Goal: Information Seeking & Learning: Find specific page/section

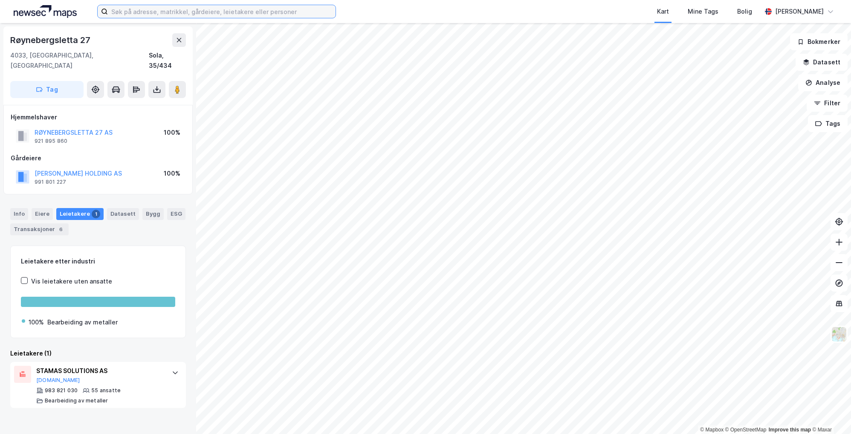
drag, startPoint x: 221, startPoint y: 5, endPoint x: 220, endPoint y: 11, distance: 6.1
click at [222, 5] on input at bounding box center [222, 11] width 228 height 13
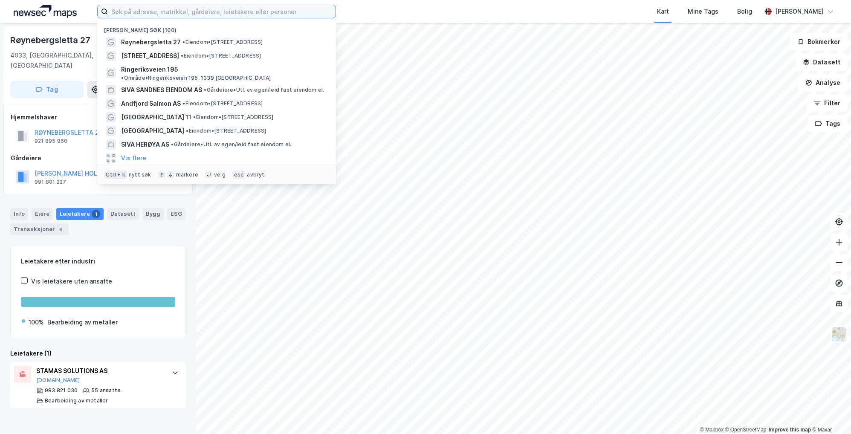
paste input "Alfr. [STREET_ADDRESS]"
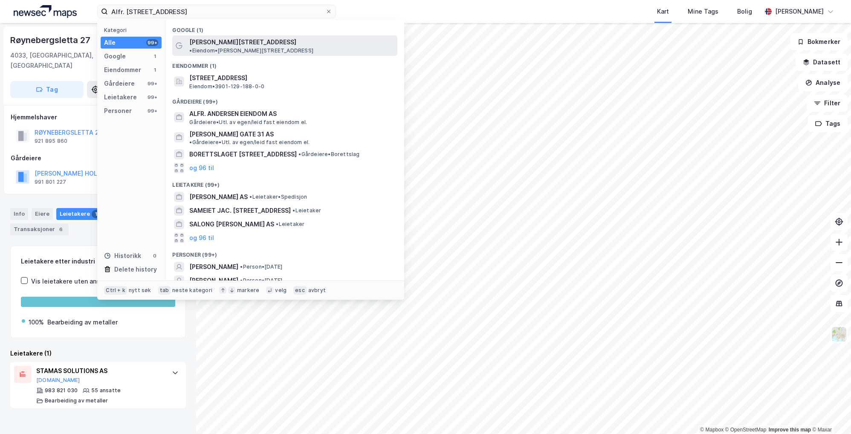
click at [225, 46] on span "[PERSON_NAME][STREET_ADDRESS]" at bounding box center [242, 42] width 107 height 10
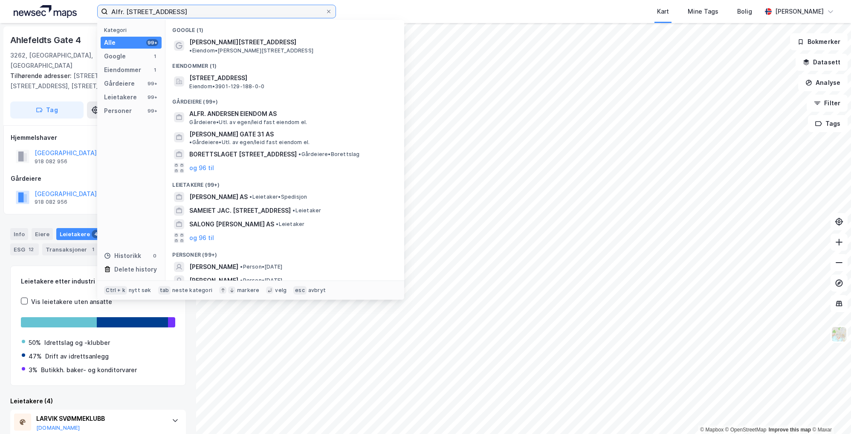
click at [203, 8] on input "Alfr. [STREET_ADDRESS]" at bounding box center [216, 11] width 217 height 13
drag, startPoint x: 121, startPoint y: 12, endPoint x: 127, endPoint y: 9, distance: 6.5
click at [121, 12] on input "Alfr. [STREET_ADDRESS]" at bounding box center [216, 11] width 217 height 13
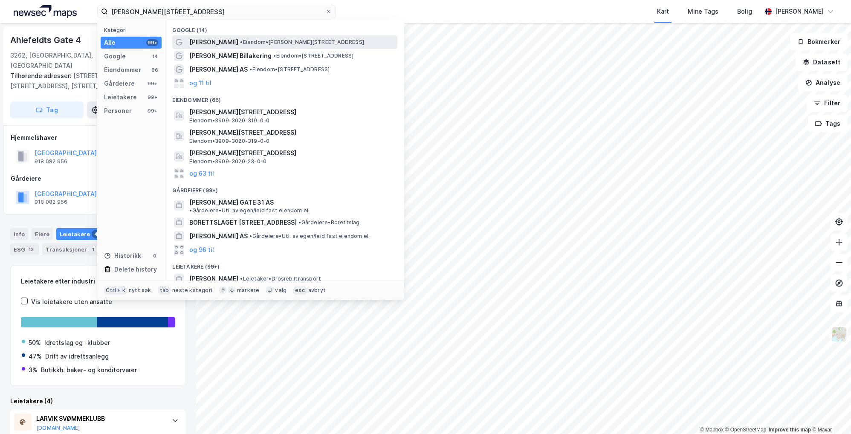
click at [226, 42] on span "[PERSON_NAME]" at bounding box center [213, 42] width 49 height 10
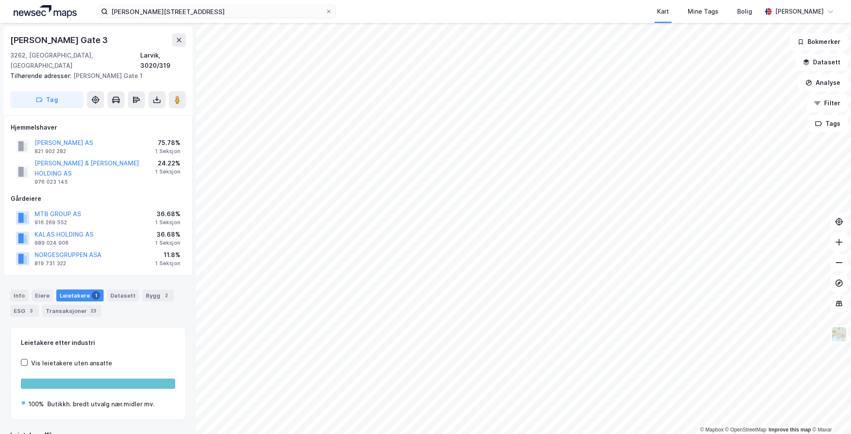
click at [90, 279] on div "Info [PERSON_NAME] 1 Datasett Bygg 2 ESG 3 Transaksjoner 23" at bounding box center [98, 299] width 196 height 41
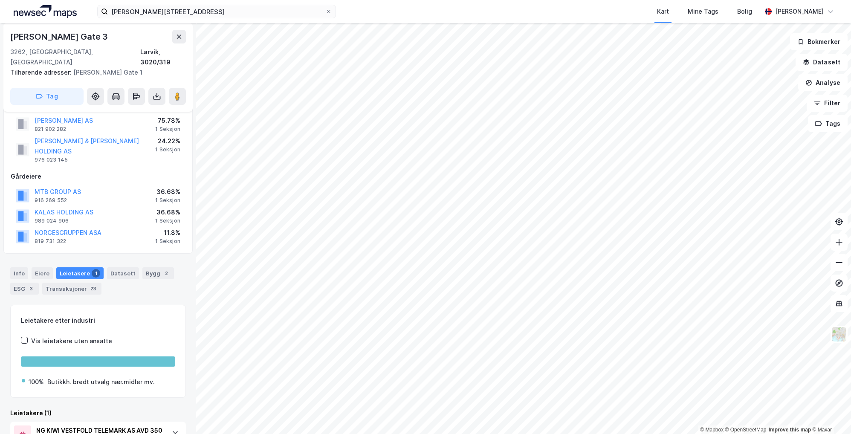
scroll to position [55, 0]
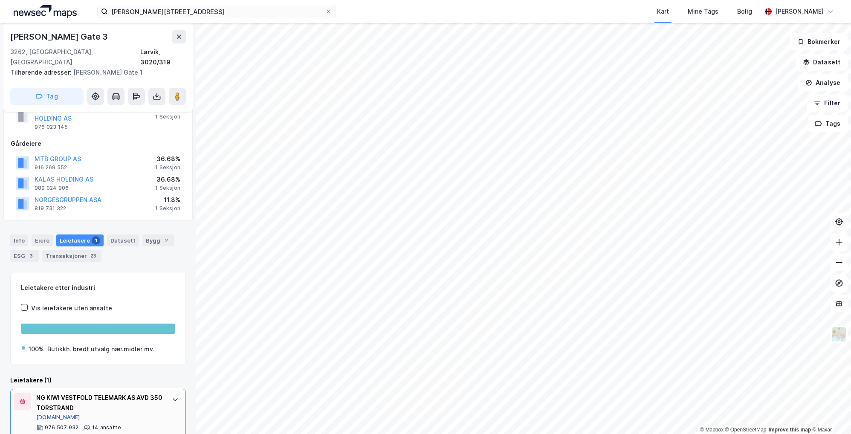
click at [47, 414] on button "[DOMAIN_NAME]" at bounding box center [58, 417] width 44 height 7
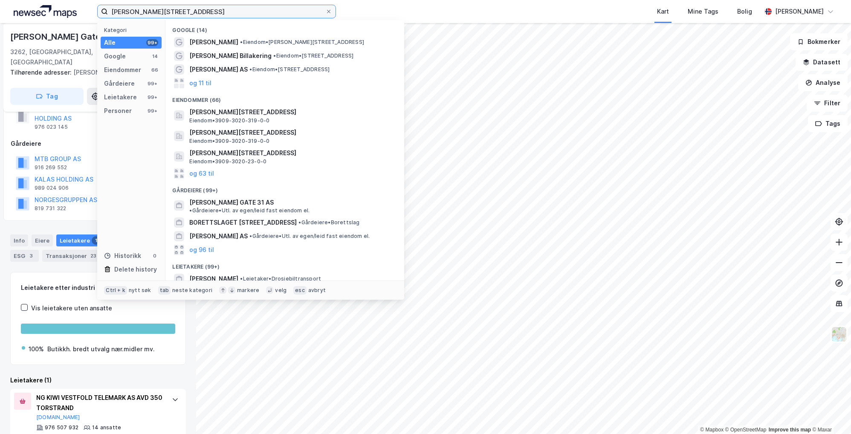
click at [197, 12] on input "[PERSON_NAME][STREET_ADDRESS]" at bounding box center [216, 11] width 217 height 13
paste input "Øvre laskenvei 28"
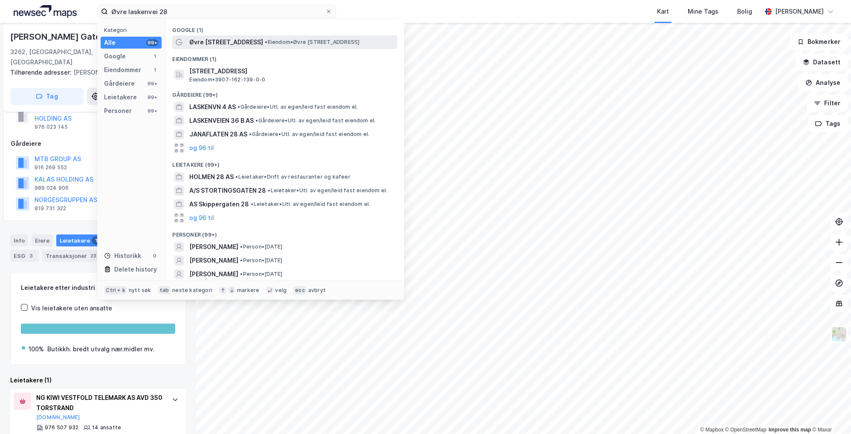
click at [254, 47] on div "Øvre [STREET_ADDRESS] • Eiendom • [STREET_ADDRESS]" at bounding box center [284, 42] width 225 height 14
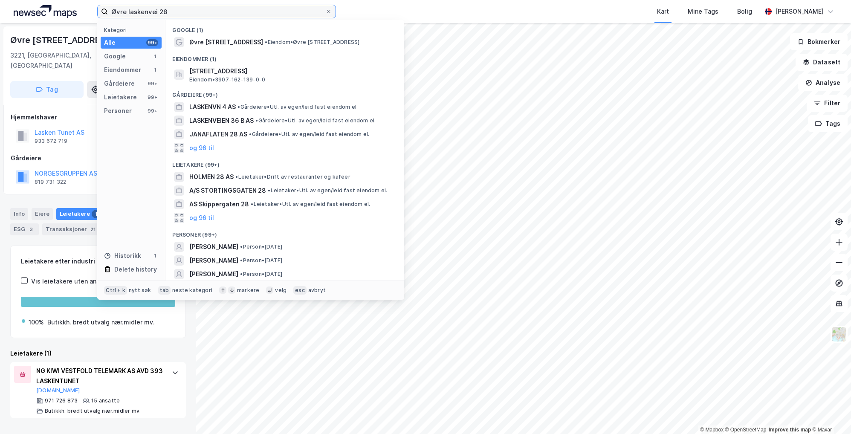
click at [239, 11] on input "Øvre laskenvei 28" at bounding box center [216, 11] width 217 height 13
paste input "[STREET_ADDRESS],"
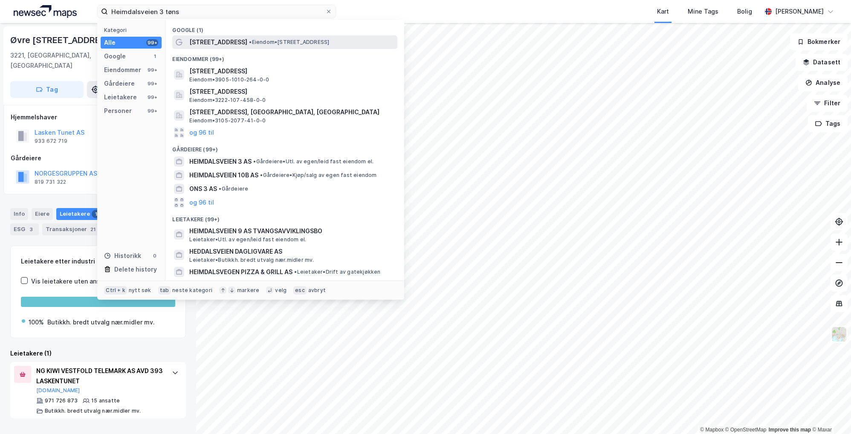
click at [249, 41] on span "• Eiendom • [STREET_ADDRESS]" at bounding box center [289, 42] width 80 height 7
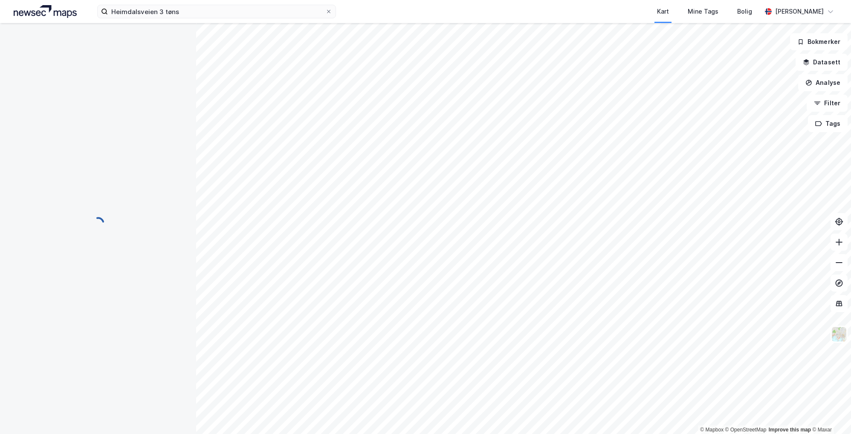
scroll to position [9, 0]
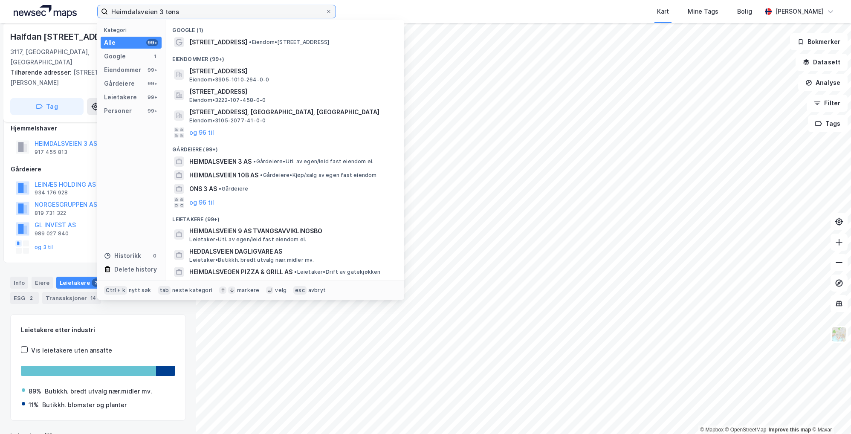
click at [191, 14] on input "Heimdalsveien 3 tøns" at bounding box center [216, 11] width 217 height 13
paste input "[STREET_ADDRESS]"
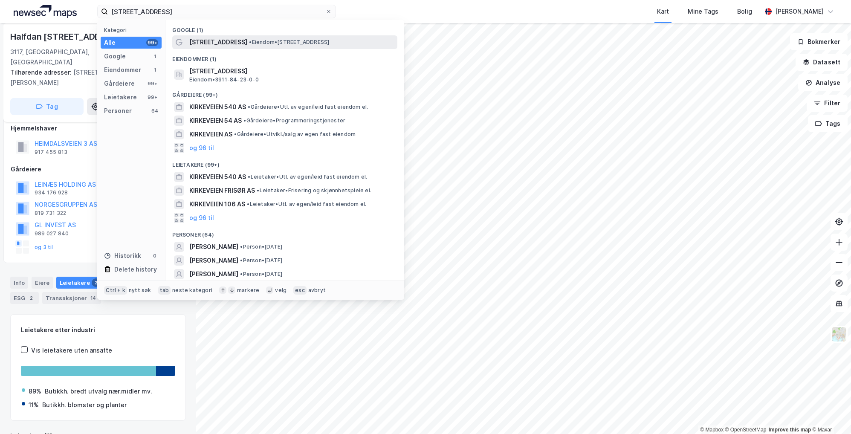
click at [281, 41] on span "• Eiendom • [STREET_ADDRESS]" at bounding box center [289, 42] width 80 height 7
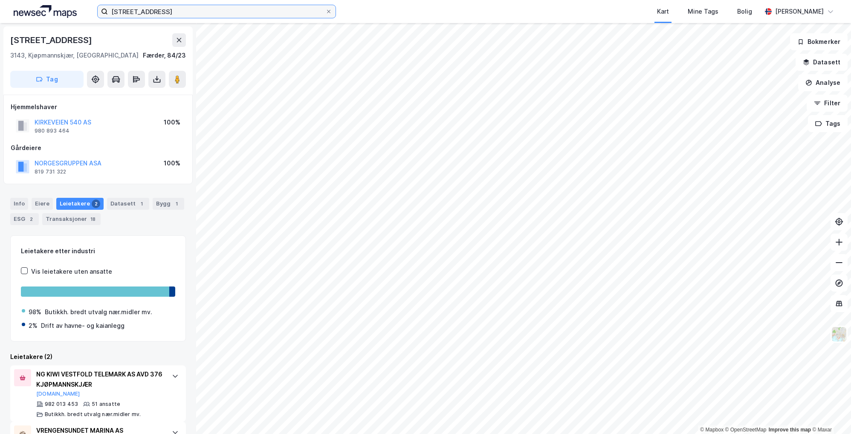
click at [184, 13] on input "[STREET_ADDRESS]" at bounding box center [216, 11] width 217 height 13
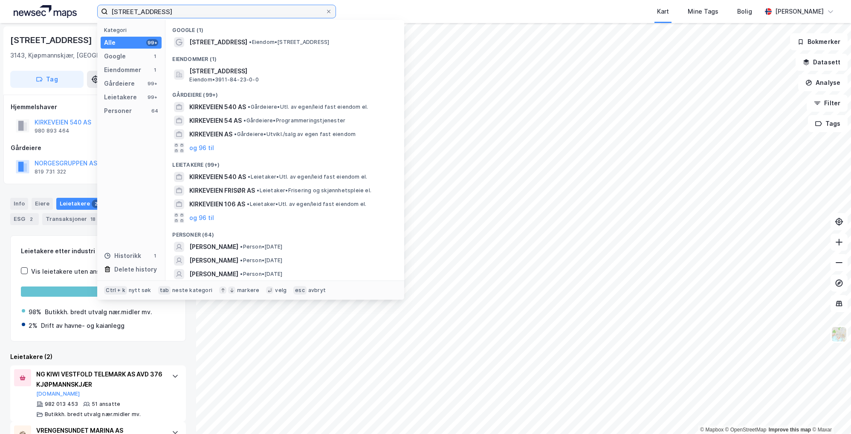
click at [184, 13] on input "[STREET_ADDRESS]" at bounding box center [216, 11] width 217 height 13
paste input "[STREET_ADDRESS]"
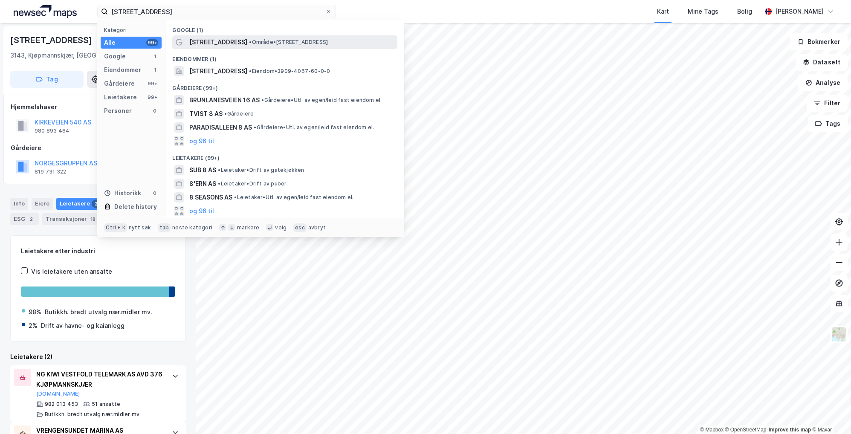
click at [221, 45] on span "[STREET_ADDRESS]" at bounding box center [218, 42] width 58 height 10
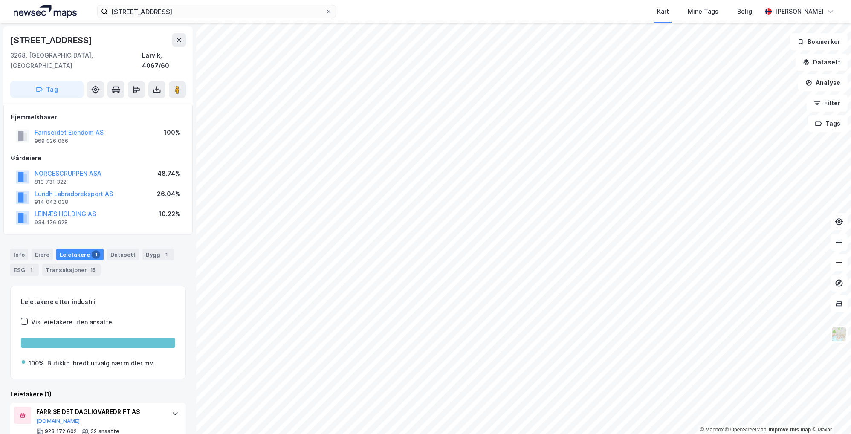
click at [197, 19] on div "[STREET_ADDRESS] Kart Mine Tags Bolig [PERSON_NAME]" at bounding box center [425, 11] width 851 height 23
click at [196, 12] on input "[STREET_ADDRESS]" at bounding box center [216, 11] width 217 height 13
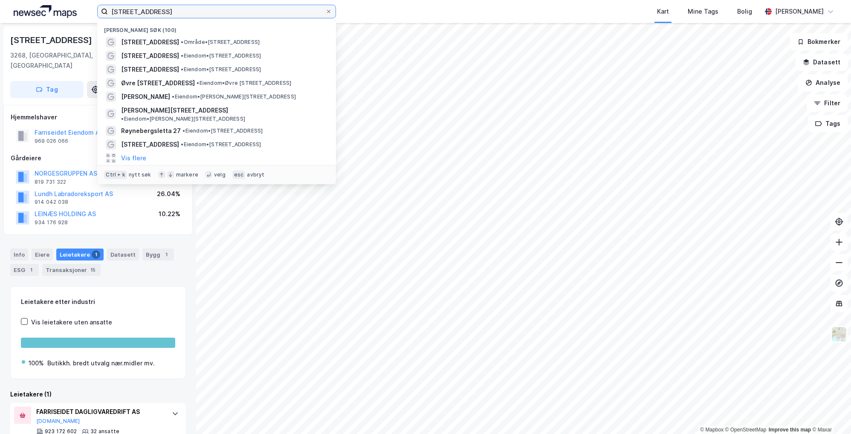
click at [196, 12] on input "[STREET_ADDRESS]" at bounding box center [216, 11] width 217 height 13
paste input "[STREET_ADDRESS]"
type input "[STREET_ADDRESS]"
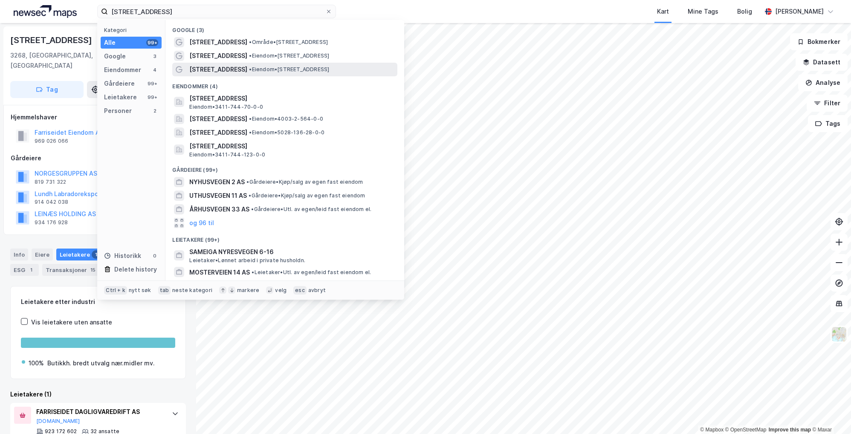
click at [285, 74] on div "[STREET_ADDRESS] • Eiendom • [STREET_ADDRESS]" at bounding box center [292, 69] width 206 height 10
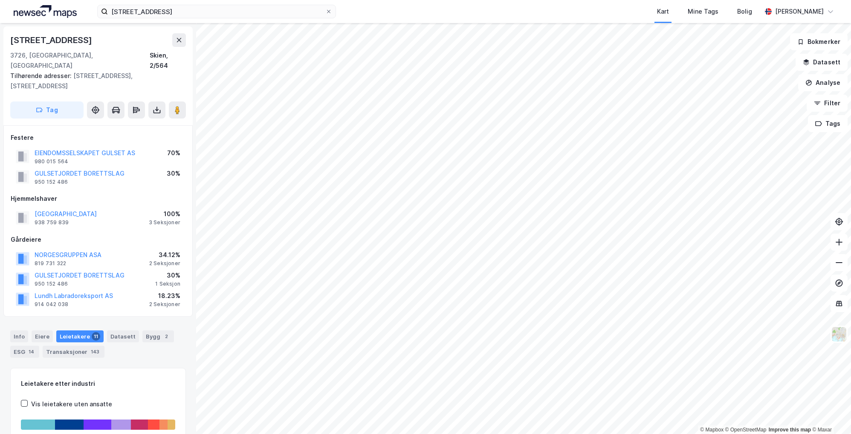
scroll to position [0, 0]
